Goal: Task Accomplishment & Management: Complete application form

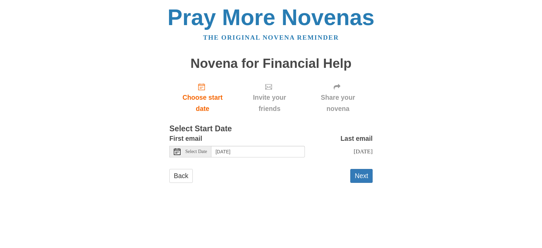
click at [180, 152] on div "Select Date" at bounding box center [190, 152] width 42 height 12
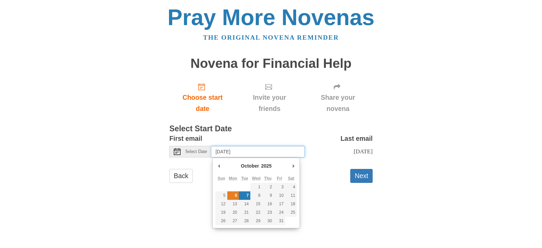
type input "Monday, October 6th"
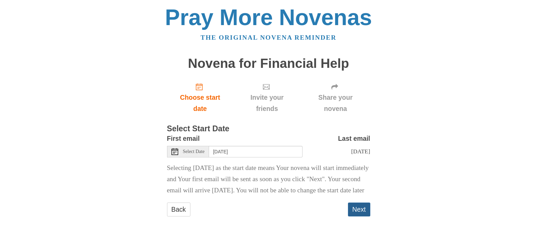
click at [357, 216] on button "Next" at bounding box center [359, 209] width 22 height 14
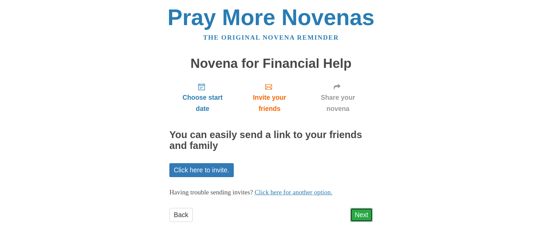
click at [368, 215] on link "Next" at bounding box center [361, 215] width 22 height 14
